Goal: Find specific page/section: Find specific page/section

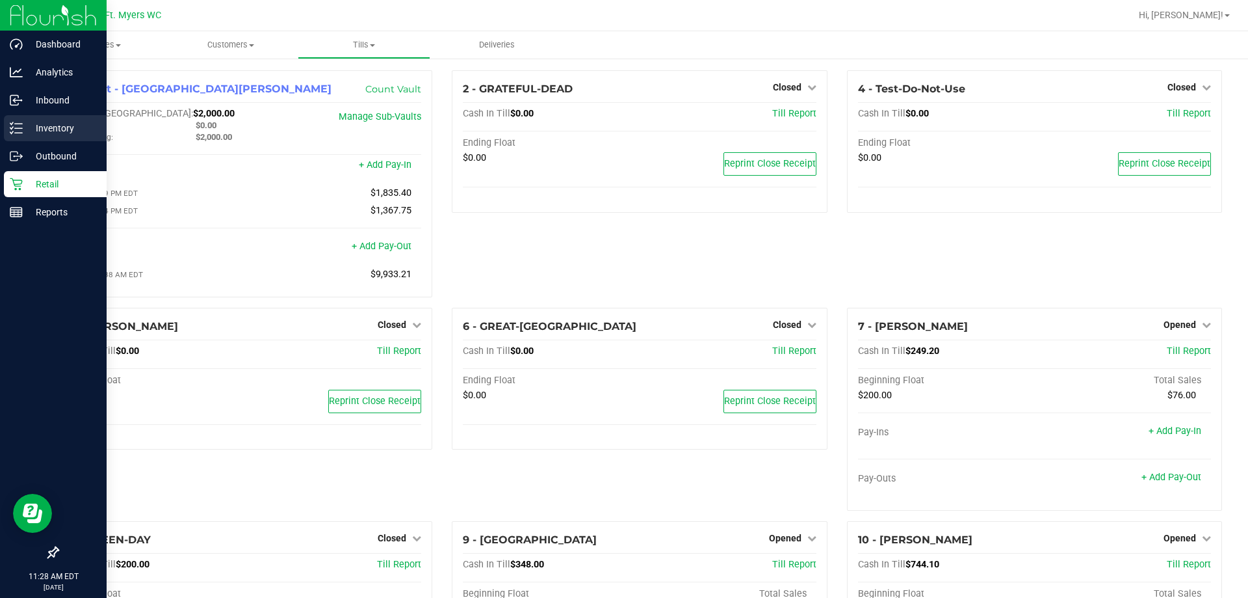
click at [36, 135] on p "Inventory" at bounding box center [62, 128] width 78 height 16
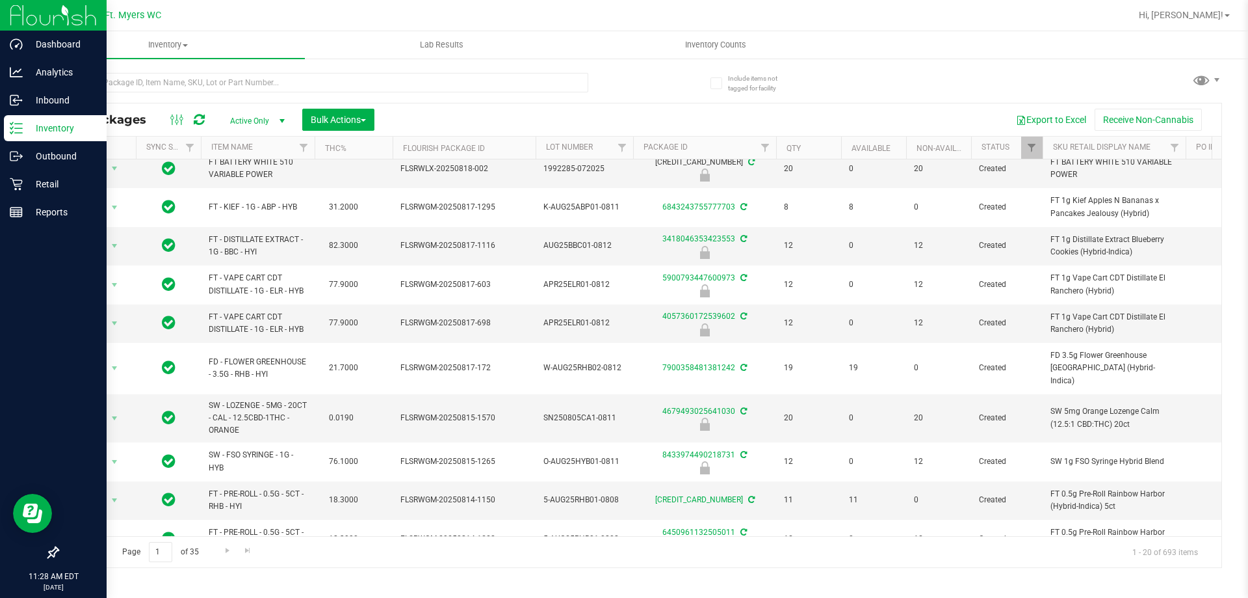
scroll to position [390, 0]
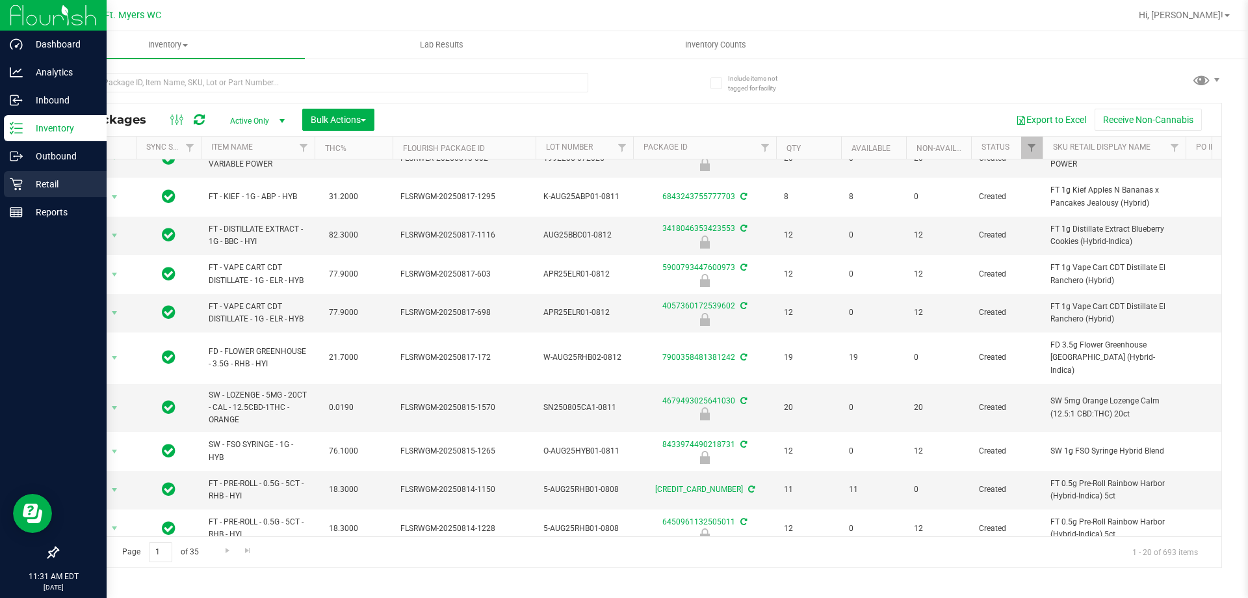
click at [33, 195] on div "Retail" at bounding box center [55, 184] width 103 height 26
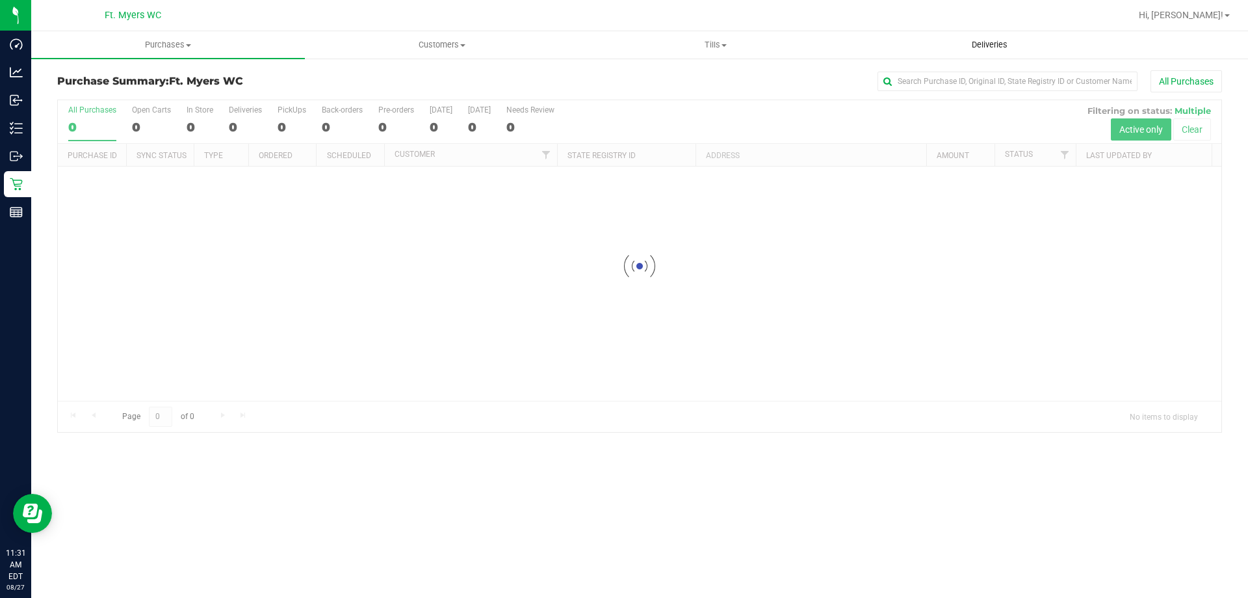
click at [1017, 45] on span "Deliveries" at bounding box center [990, 45] width 71 height 12
